Goal: Information Seeking & Learning: Learn about a topic

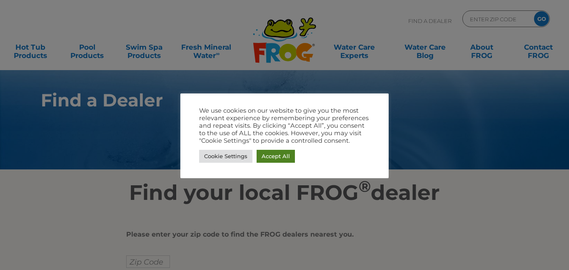
click at [271, 154] on link "Accept All" at bounding box center [276, 156] width 38 height 13
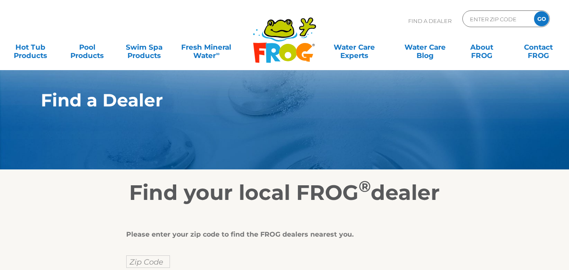
click at [490, 18] on input "ENTER ZIP CODE" at bounding box center [497, 19] width 56 height 12
type input "75070"
click at [543, 17] on input "GO" at bounding box center [541, 18] width 15 height 15
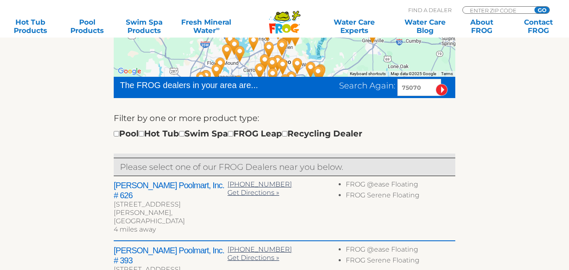
scroll to position [228, 0]
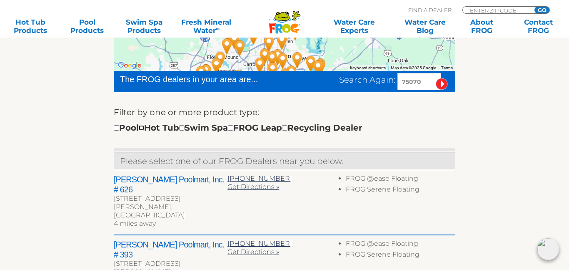
click at [144, 128] on input "checkbox" at bounding box center [141, 127] width 5 height 5
checkbox input "true"
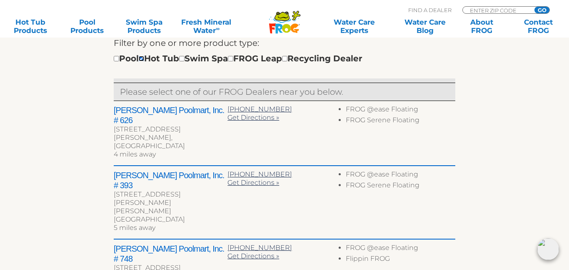
scroll to position [300, 0]
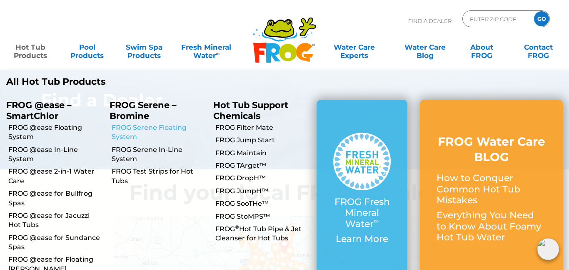
click at [143, 130] on link "FROG Serene Floating System" at bounding box center [159, 132] width 95 height 19
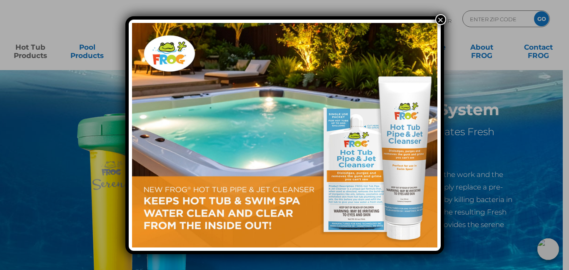
click at [443, 20] on button "×" at bounding box center [441, 19] width 11 height 11
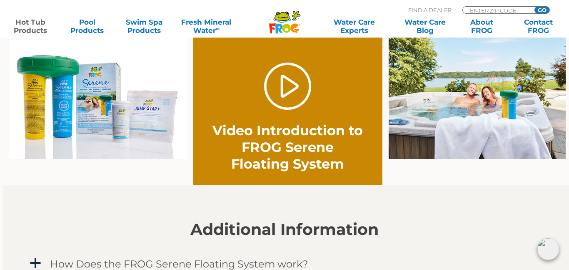
scroll to position [591, 0]
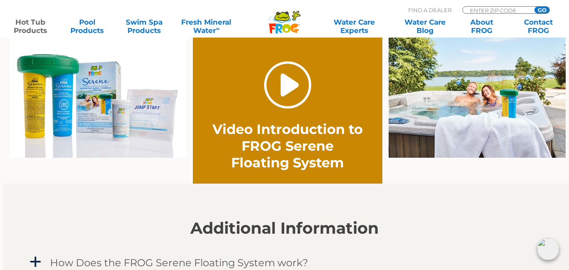
click at [296, 86] on link "." at bounding box center [287, 84] width 47 height 47
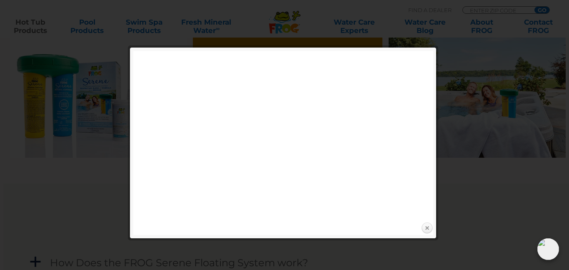
click at [428, 227] on link "Close" at bounding box center [427, 228] width 13 height 13
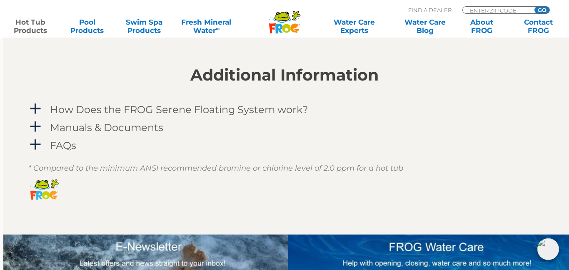
scroll to position [747, 0]
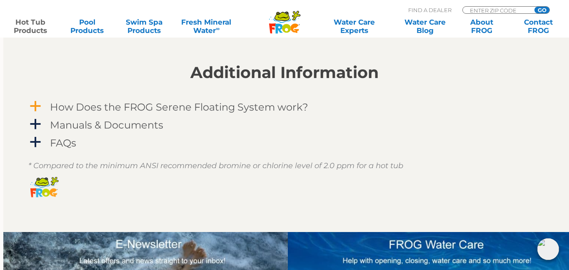
click at [35, 106] on span "a" at bounding box center [35, 106] width 13 height 13
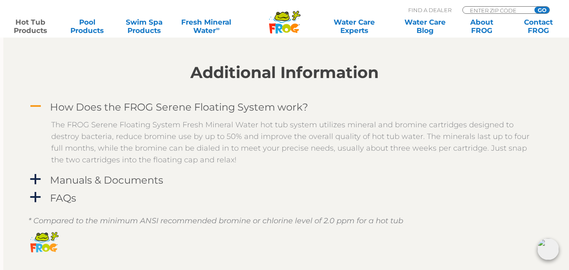
click at [35, 106] on span "A" at bounding box center [35, 106] width 13 height 13
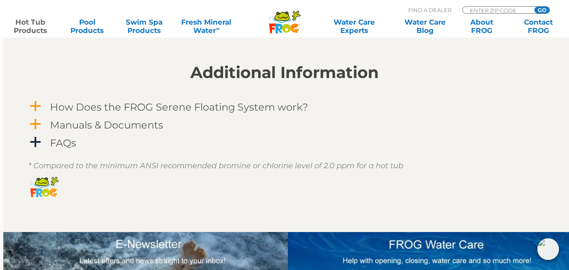
click at [35, 127] on span "a" at bounding box center [35, 124] width 13 height 13
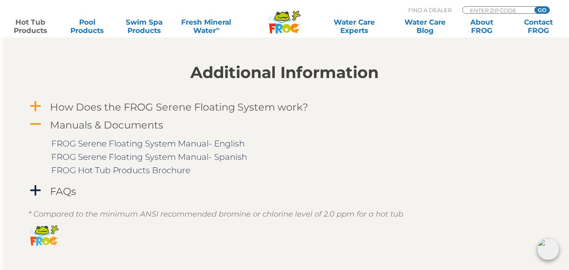
click at [35, 127] on span "A" at bounding box center [35, 124] width 13 height 13
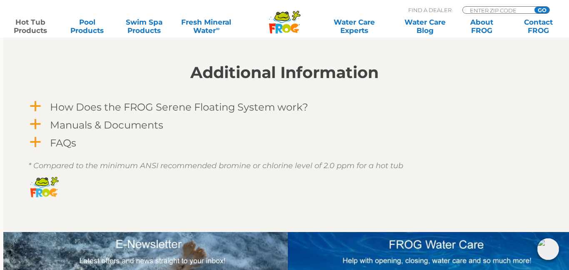
click at [38, 143] on span "a" at bounding box center [35, 142] width 13 height 13
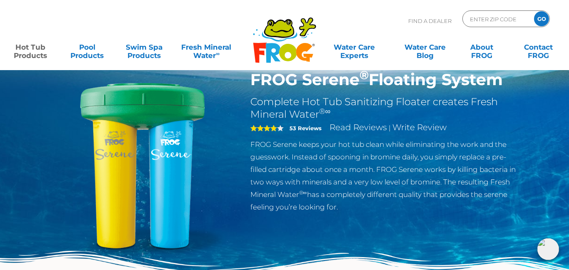
scroll to position [0, 0]
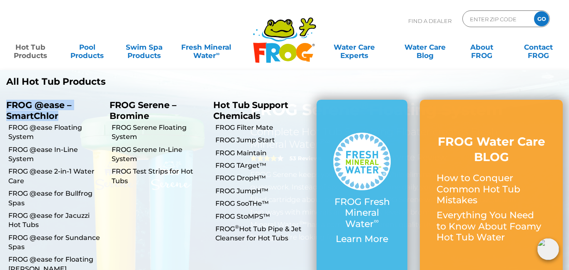
drag, startPoint x: 64, startPoint y: 116, endPoint x: 6, endPoint y: 108, distance: 59.0
click at [6, 108] on p "FROG @ease – SmartChlor" at bounding box center [51, 110] width 91 height 21
copy p "FROG @ease – SmartChlor"
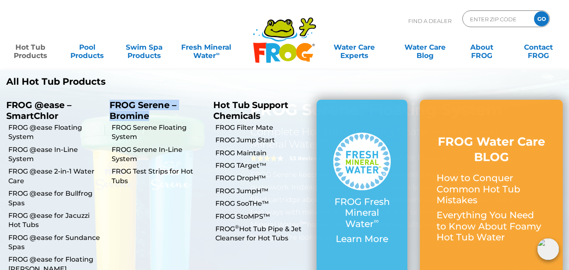
drag, startPoint x: 152, startPoint y: 116, endPoint x: 110, endPoint y: 104, distance: 43.3
click at [110, 104] on p "FROG Serene – Bromine" at bounding box center [155, 110] width 91 height 21
click at [170, 73] on li "All Hot Tub Products All Hot Tub Products" at bounding box center [142, 81] width 285 height 23
drag, startPoint x: 150, startPoint y: 113, endPoint x: 112, endPoint y: 106, distance: 38.6
click at [112, 106] on p "FROG Serene – Bromine" at bounding box center [155, 110] width 91 height 21
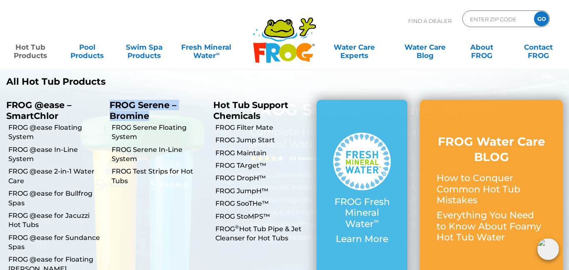
click at [134, 111] on p "FROG Serene – Bromine" at bounding box center [155, 110] width 91 height 21
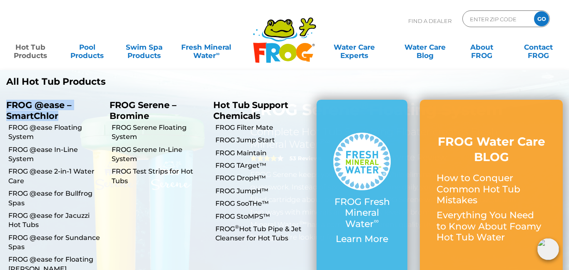
drag, startPoint x: 65, startPoint y: 115, endPoint x: 0, endPoint y: 101, distance: 66.8
click at [0, 101] on li "FROG @ease – SmartChlor FROG @ease – SmartChlor" at bounding box center [51, 106] width 103 height 27
click at [138, 96] on li "FROG Serene – Bromine FROG Serene – Bromine" at bounding box center [154, 106] width 103 height 27
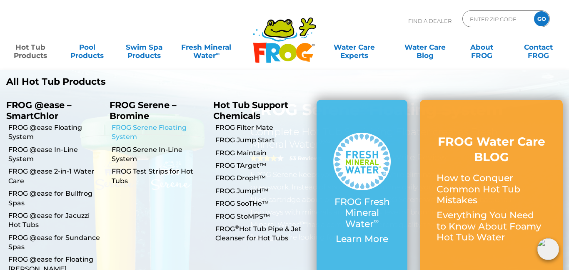
click at [132, 128] on link "FROG Serene Floating System" at bounding box center [159, 132] width 95 height 19
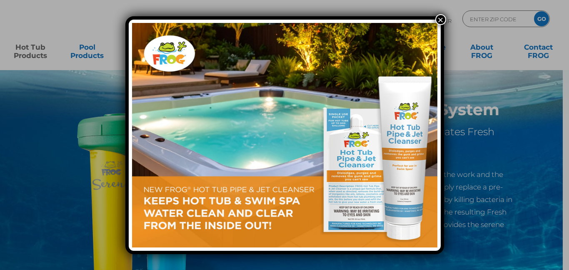
click at [439, 21] on button "×" at bounding box center [441, 19] width 11 height 11
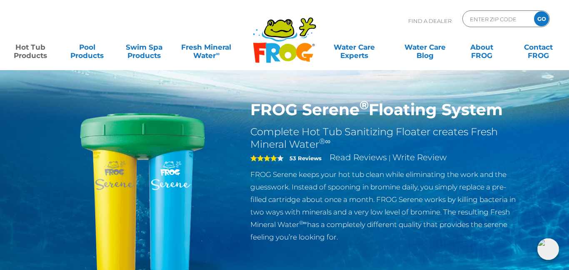
drag, startPoint x: 499, startPoint y: 95, endPoint x: 504, endPoint y: 98, distance: 6.4
click at [504, 98] on div "FROG Serene ® Floating System Complete Hot Tub Sanitizing Floater creates Fresh…" at bounding box center [284, 171] width 569 height 343
click at [521, 116] on h1 "FROG Serene ® Floating System" at bounding box center [387, 109] width 272 height 19
drag, startPoint x: 521, startPoint y: 116, endPoint x: 250, endPoint y: 107, distance: 271.1
click at [250, 107] on div "FROG Serene ® Floating System Complete Hot Tub Sanitizing Floater creates Fresh…" at bounding box center [386, 173] width 285 height 147
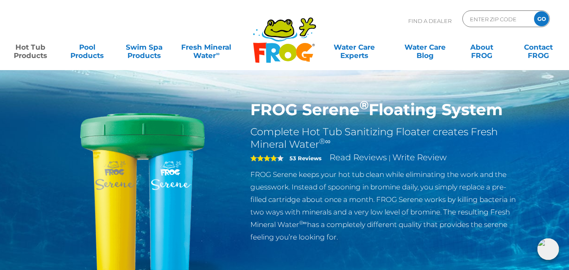
copy h1 "FROG Serene ® Floating System"
